Goal: Check status: Check status

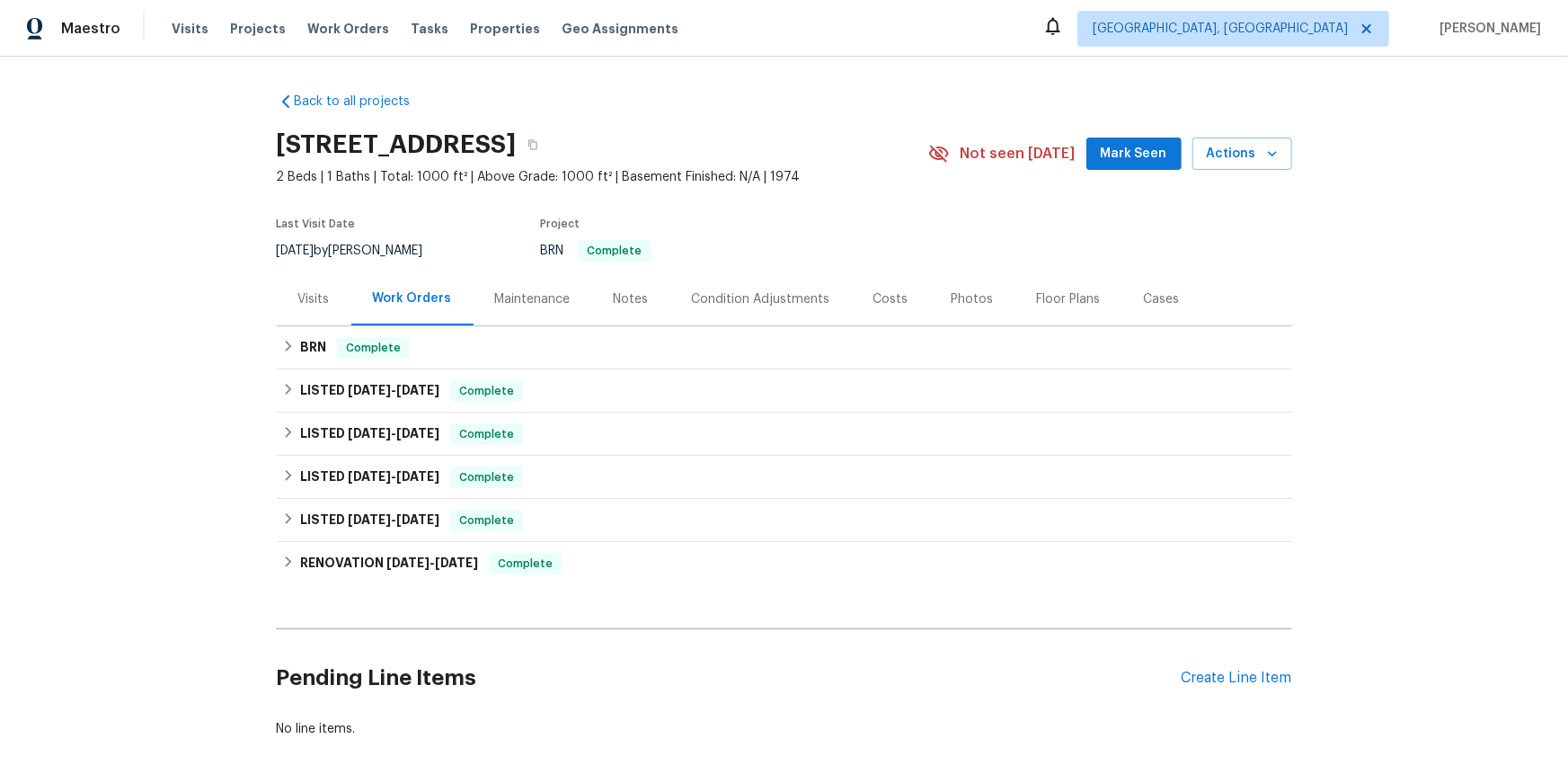
click at [321, 308] on div "Visits" at bounding box center [314, 299] width 32 height 18
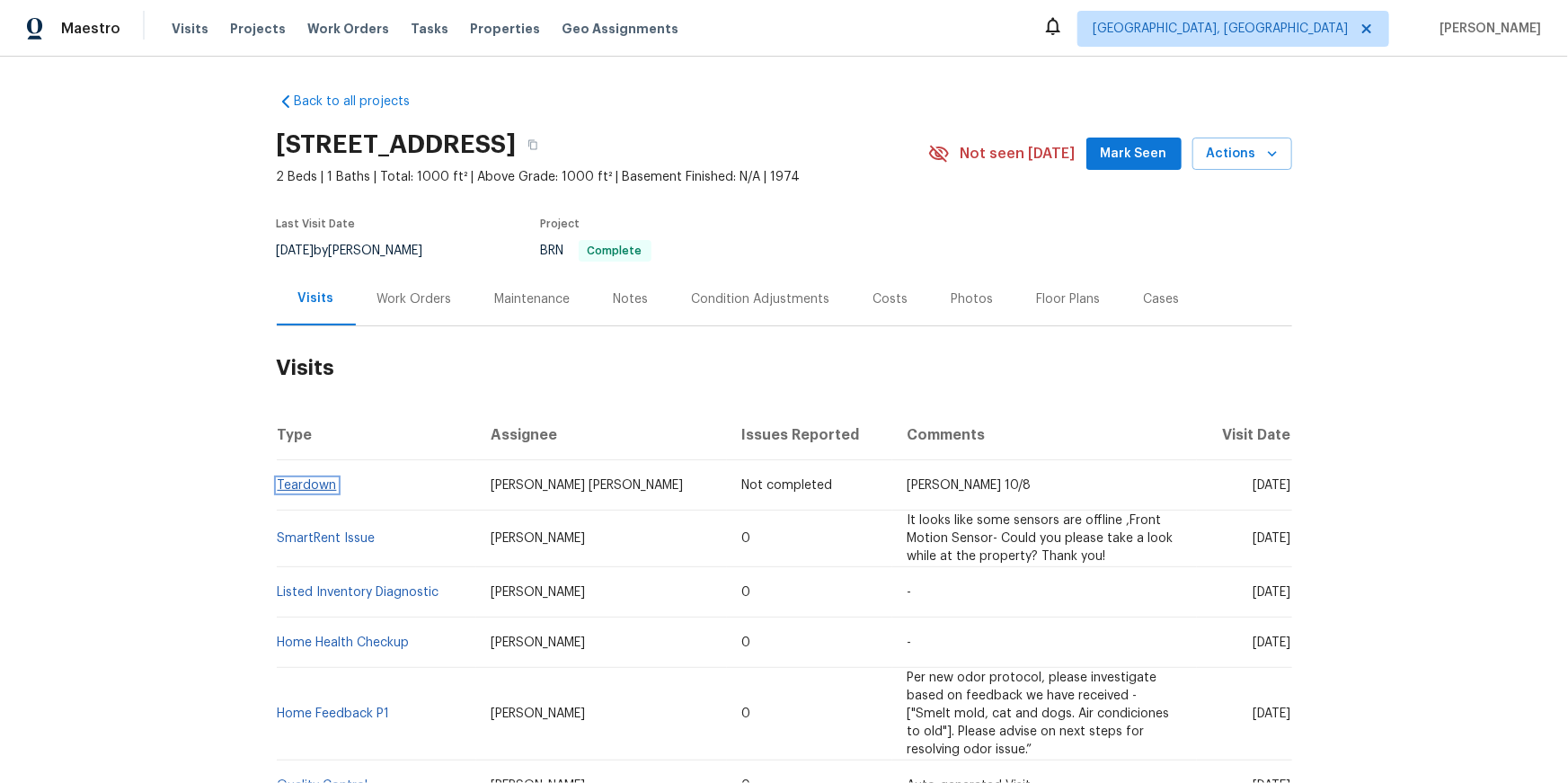
click at [297, 491] on link "Teardown" at bounding box center [307, 485] width 60 height 13
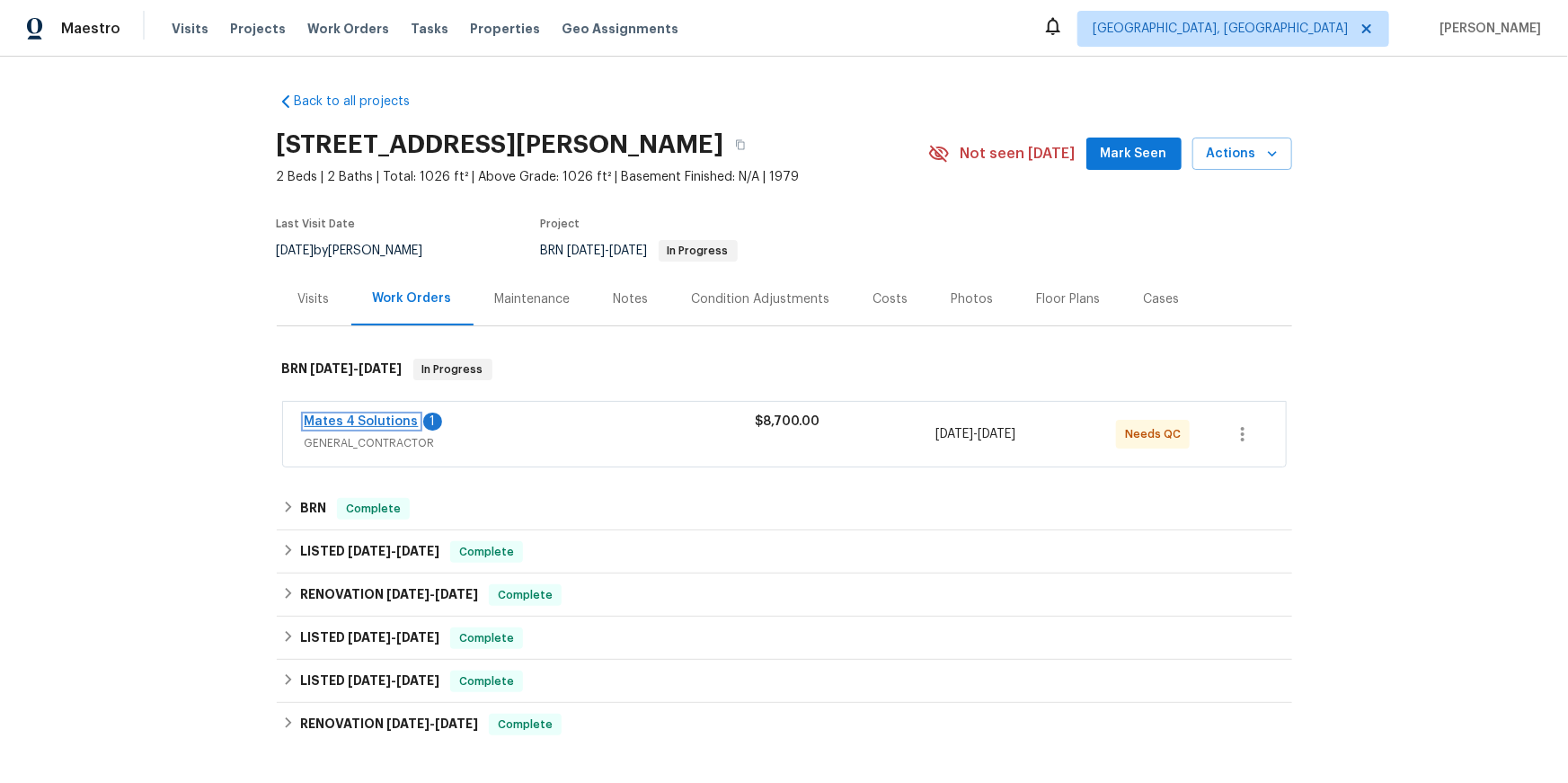
click at [342, 428] on link "Mates 4 Solutions" at bounding box center [361, 421] width 114 height 13
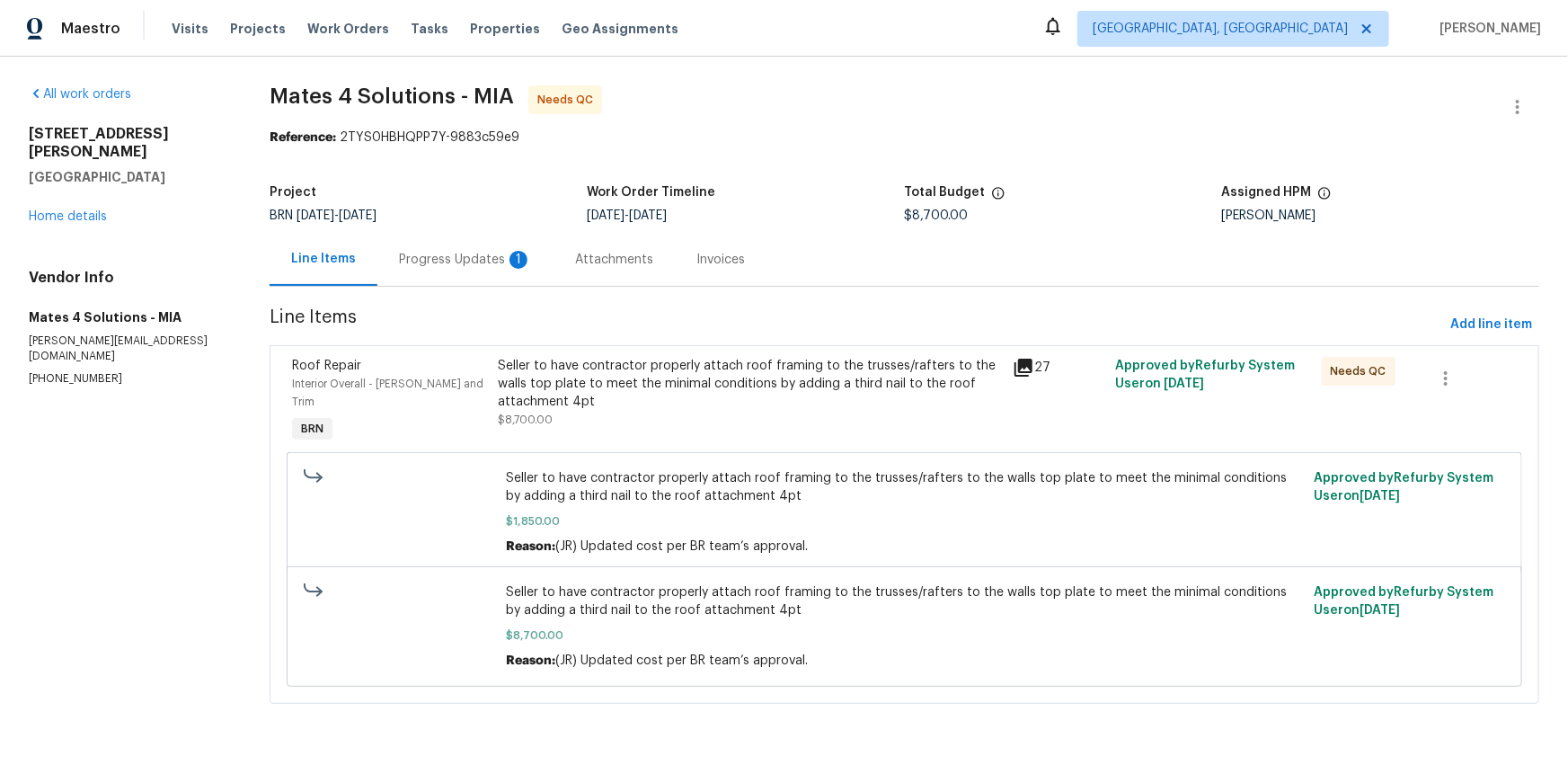
click at [515, 269] on div "Progress Updates 1" at bounding box center [466, 260] width 133 height 18
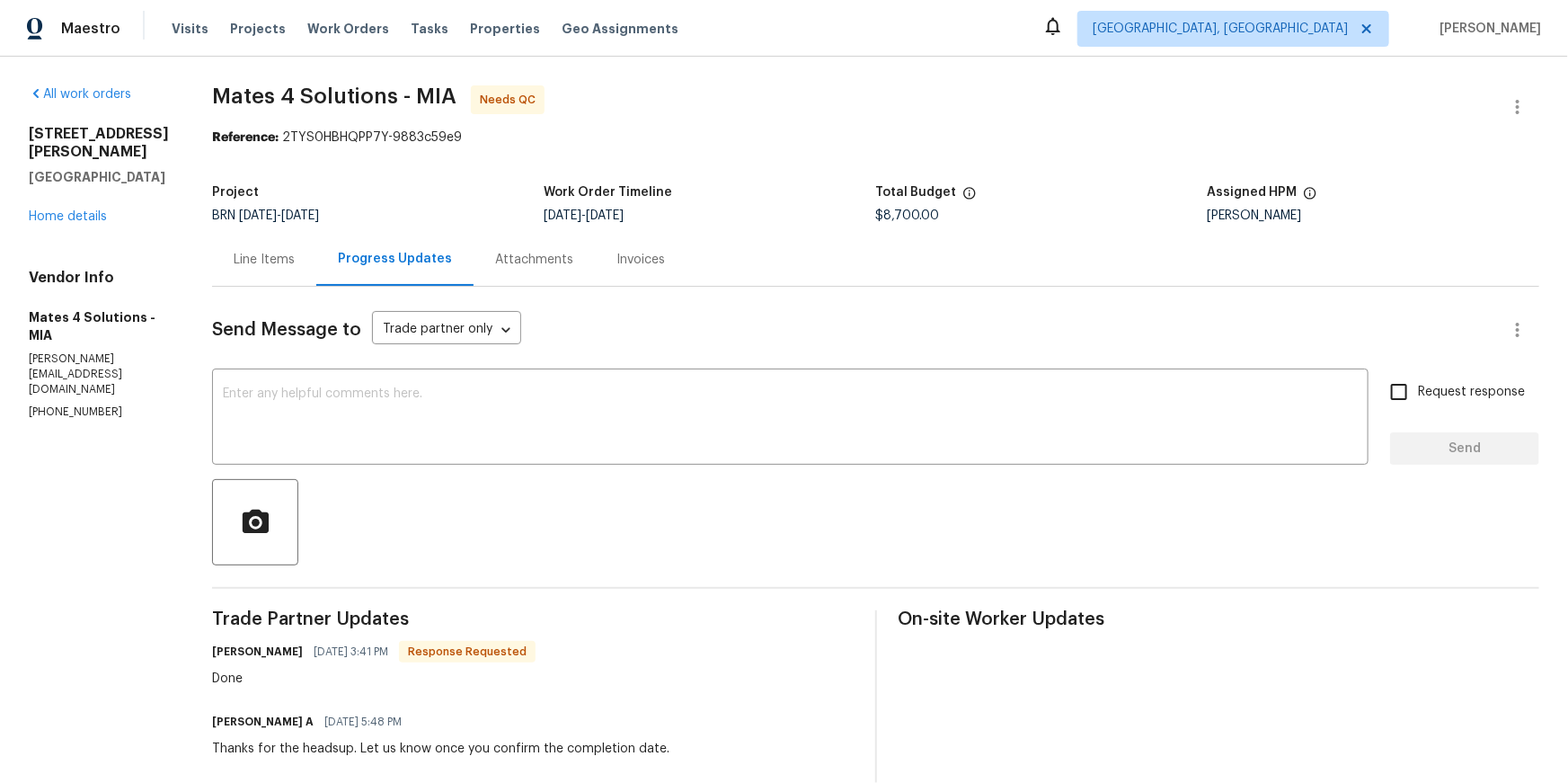
click at [316, 286] on div "Line Items" at bounding box center [264, 259] width 104 height 53
